Goal: Task Accomplishment & Management: Manage account settings

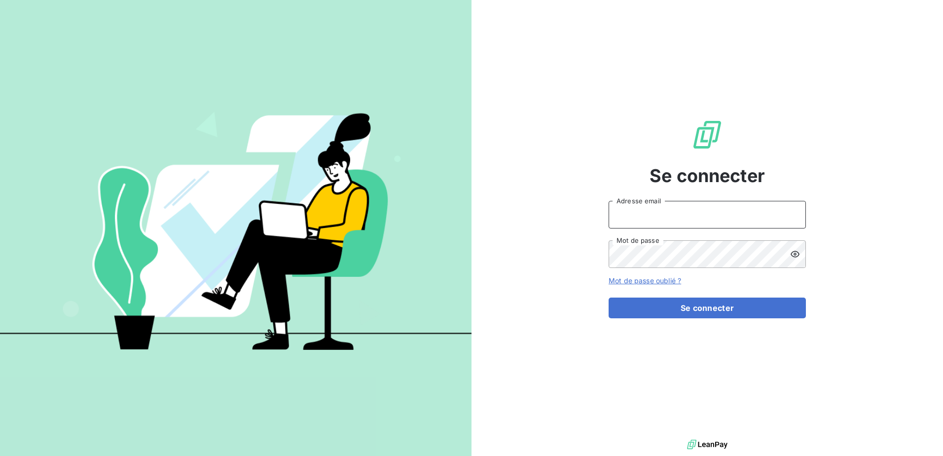
type input "[EMAIL_ADDRESS][DOMAIN_NAME]"
click at [743, 219] on input "[EMAIL_ADDRESS][DOMAIN_NAME]" at bounding box center [707, 215] width 197 height 28
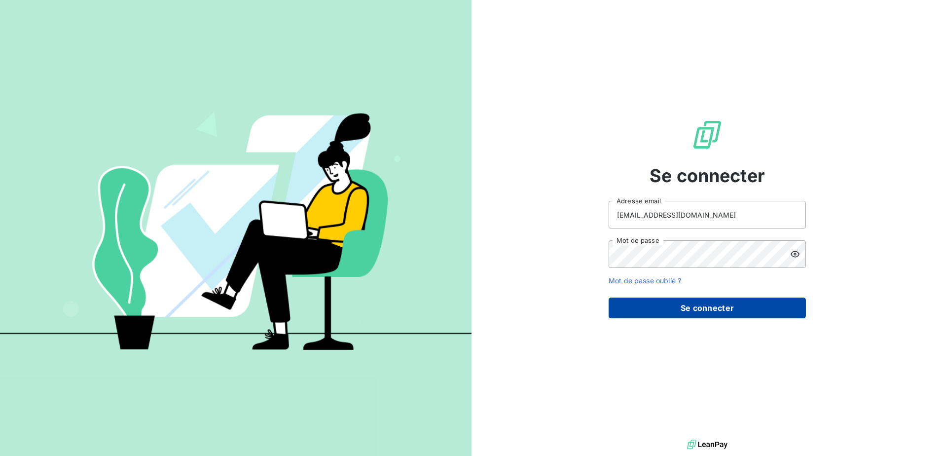
click at [790, 312] on button "Se connecter" at bounding box center [707, 308] width 197 height 21
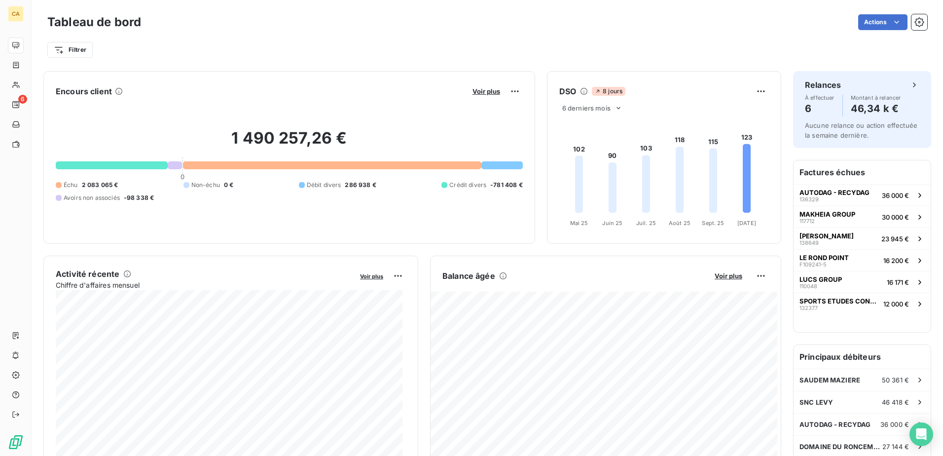
drag, startPoint x: 302, startPoint y: 60, endPoint x: 68, endPoint y: 70, distance: 234.6
click at [302, 60] on div "Tableau de bord Actions Filtrer" at bounding box center [488, 32] width 912 height 65
click at [323, 18] on div "Actions" at bounding box center [540, 22] width 775 height 16
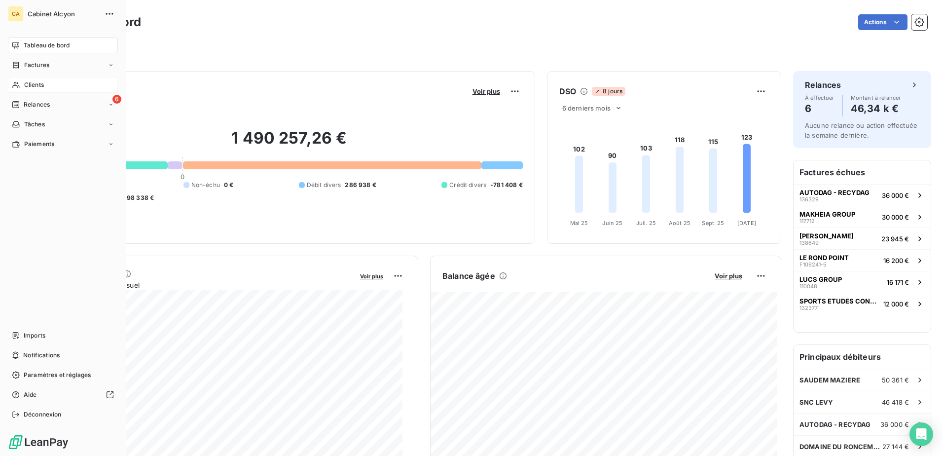
click at [32, 91] on div "Clients" at bounding box center [63, 85] width 110 height 16
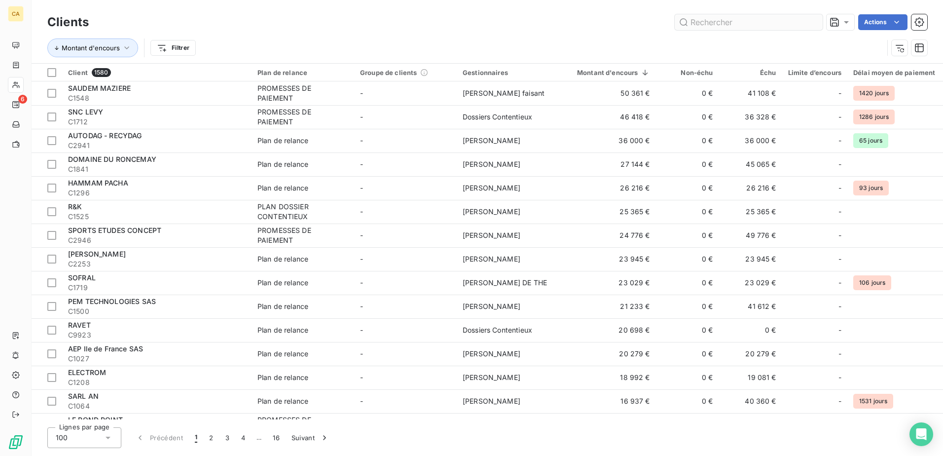
click at [749, 25] on input "text" at bounding box center [749, 22] width 148 height 16
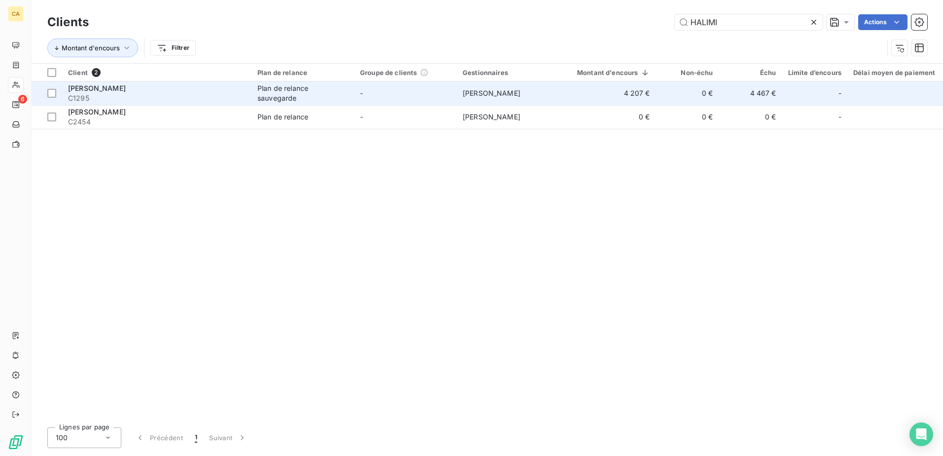
type input "HALIMI"
click at [152, 96] on span "C1295" at bounding box center [157, 98] width 178 height 10
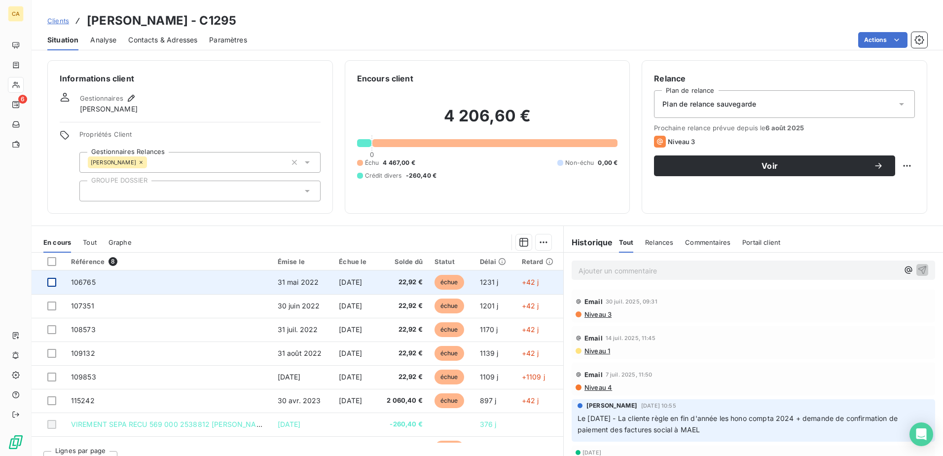
click at [49, 283] on div at bounding box center [51, 282] width 9 height 9
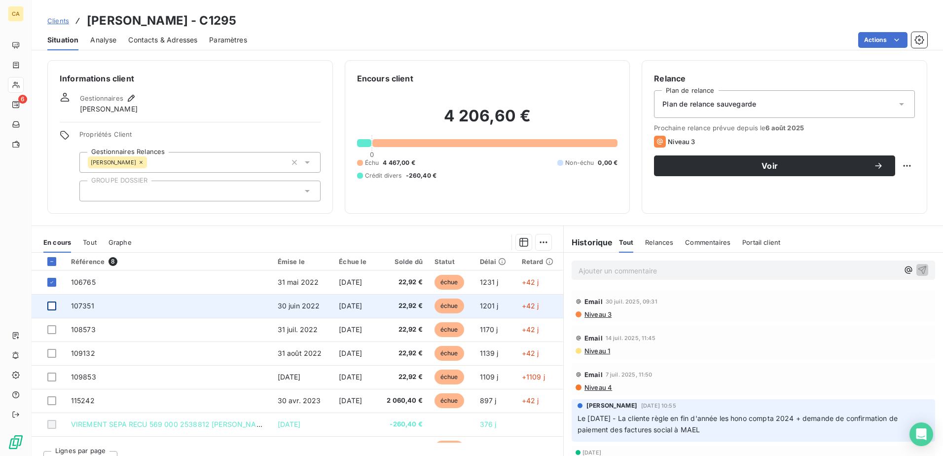
click at [54, 307] on div at bounding box center [51, 305] width 9 height 9
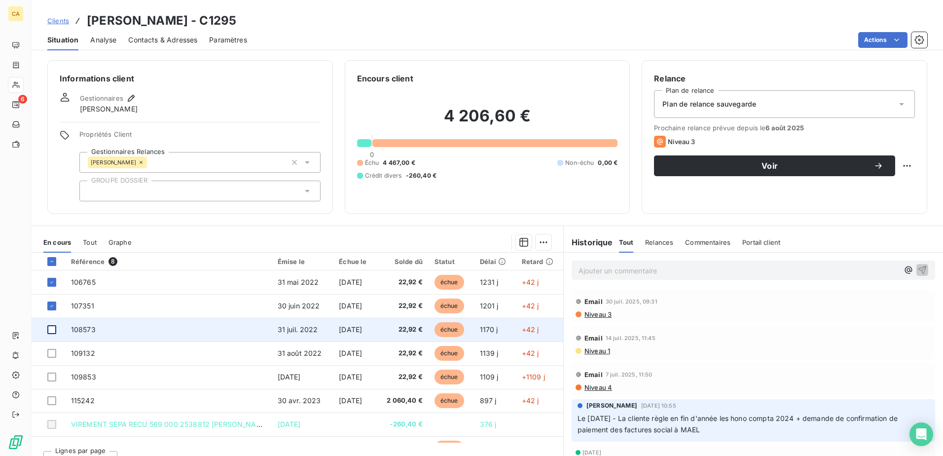
click at [54, 333] on div at bounding box center [51, 329] width 9 height 9
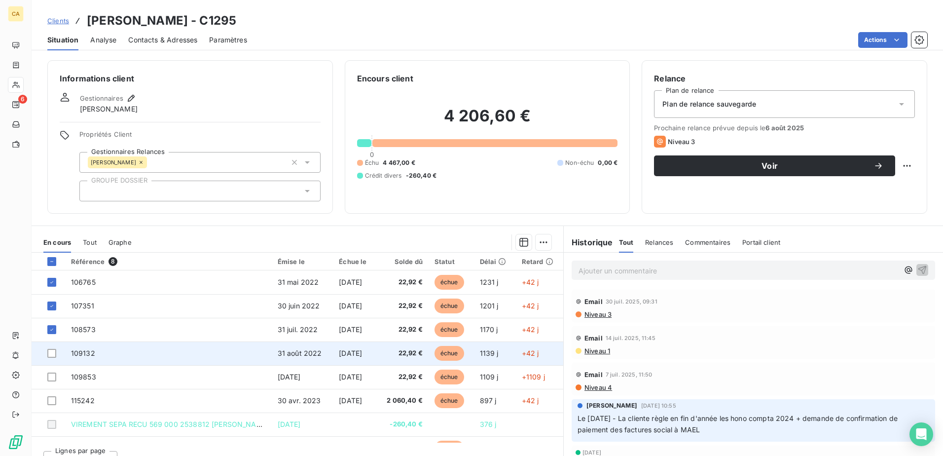
drag, startPoint x: 49, startPoint y: 356, endPoint x: 50, endPoint y: 361, distance: 5.0
click at [49, 356] on div at bounding box center [51, 353] width 9 height 9
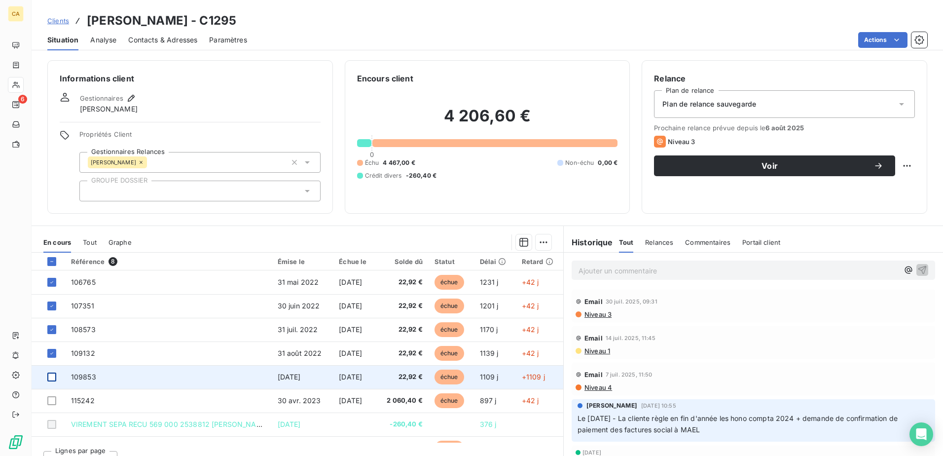
click at [50, 380] on div at bounding box center [51, 377] width 9 height 9
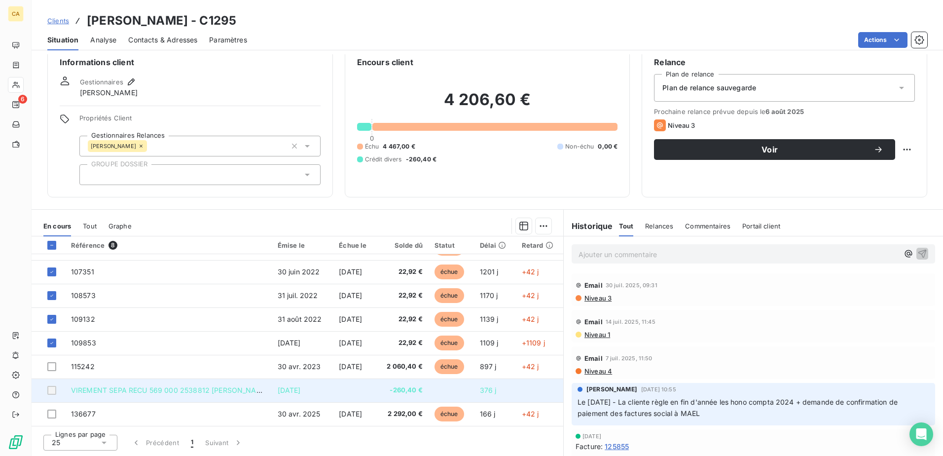
click at [51, 391] on div at bounding box center [51, 390] width 9 height 9
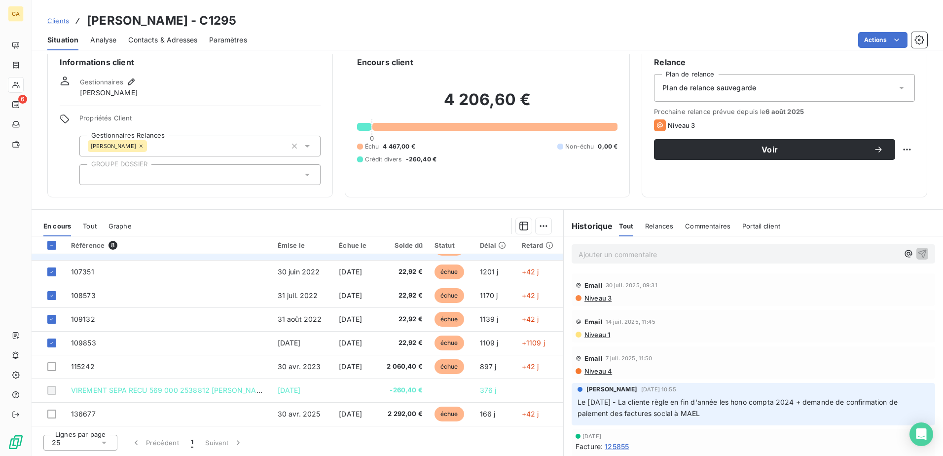
scroll to position [0, 0]
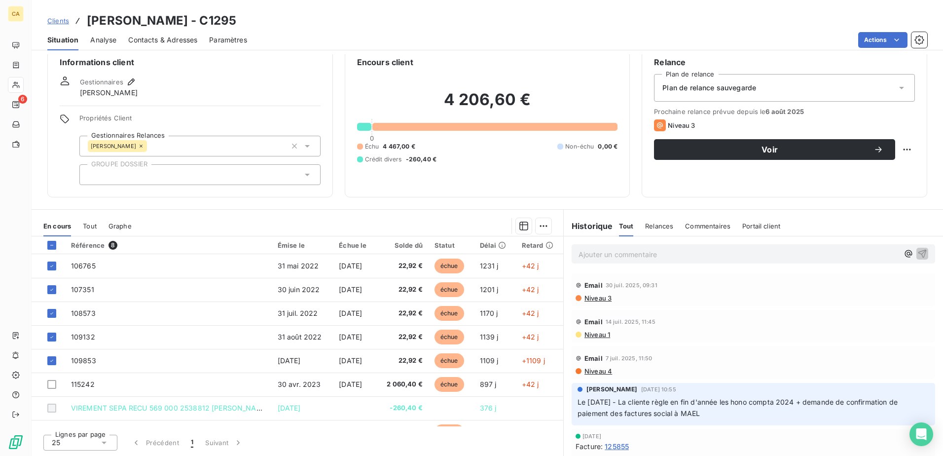
click at [431, 193] on div "Encours client 4 206,60 € 0 Échu 4 467,00 € Non-échu 0,00 € Crédit divers -260,…" at bounding box center [488, 120] width 286 height 153
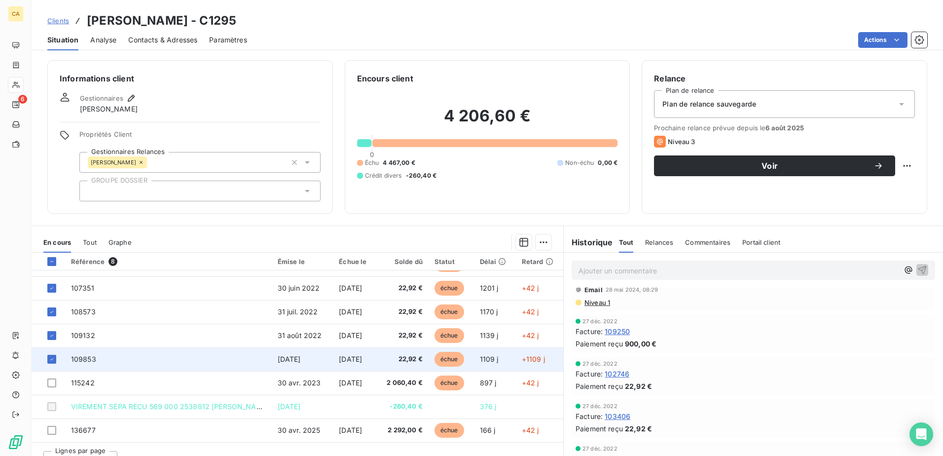
scroll to position [16, 0]
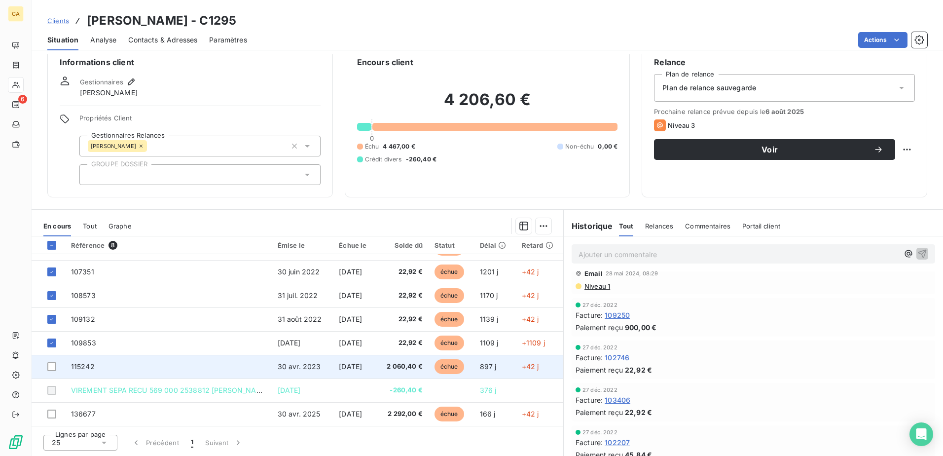
click at [404, 365] on span "2 060,40 €" at bounding box center [402, 367] width 40 height 10
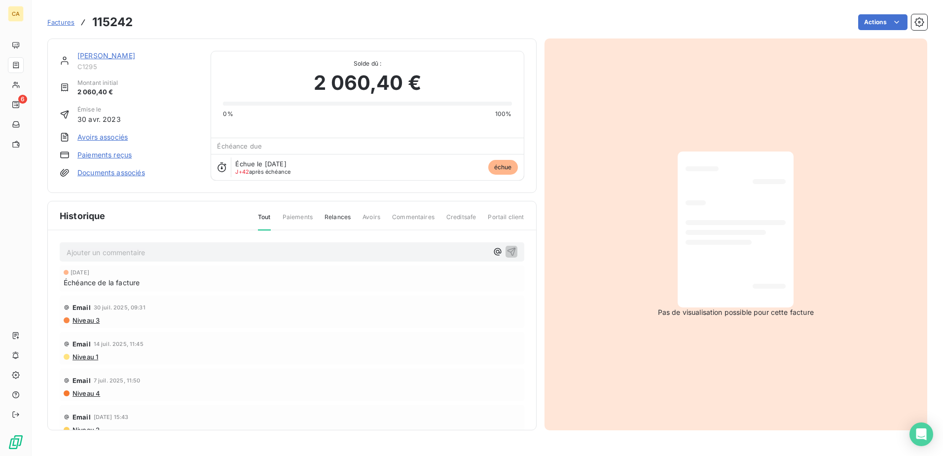
click at [727, 315] on span "Pas de visualisation possible pour cette facture" at bounding box center [736, 312] width 156 height 10
click at [711, 217] on div at bounding box center [736, 229] width 100 height 140
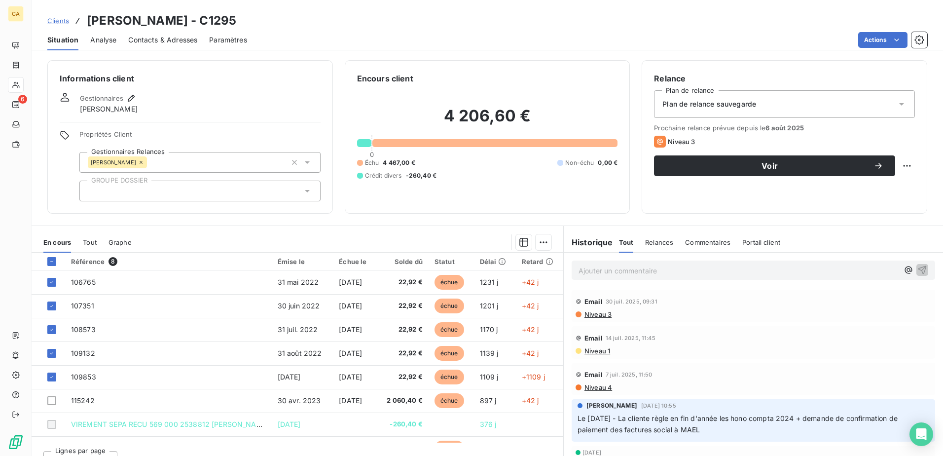
drag, startPoint x: 459, startPoint y: 215, endPoint x: 348, endPoint y: 218, distance: 111.0
click at [459, 215] on div "Informations client Gestionnaires [PERSON_NAME] Propriétés Client Gestionnaires…" at bounding box center [488, 255] width 912 height 402
click at [94, 239] on span "Tout" at bounding box center [90, 242] width 14 height 8
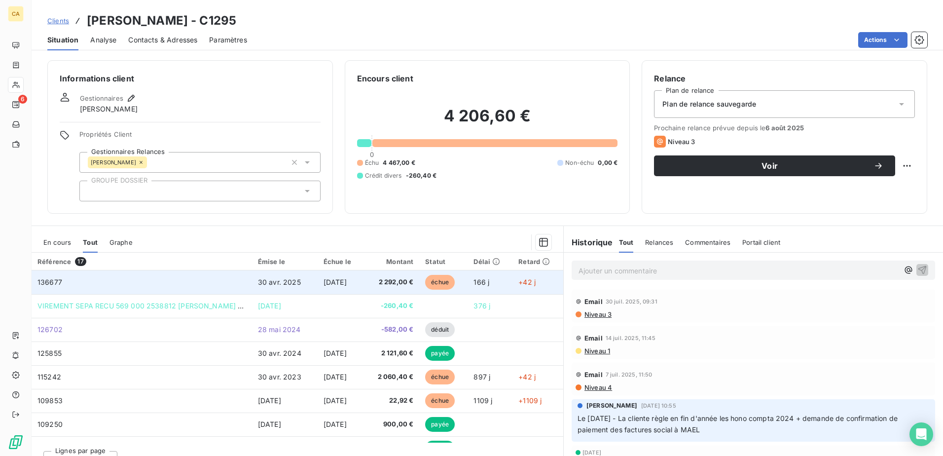
scroll to position [49, 0]
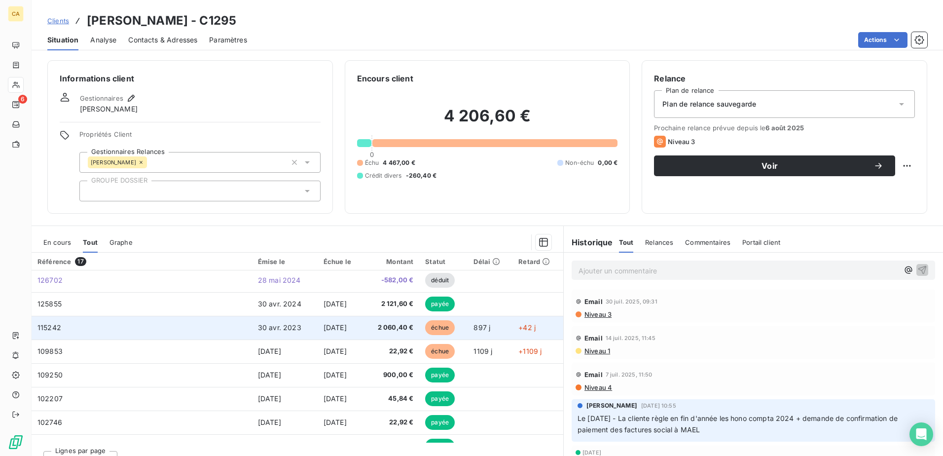
click at [403, 328] on span "2 060,40 €" at bounding box center [392, 328] width 44 height 10
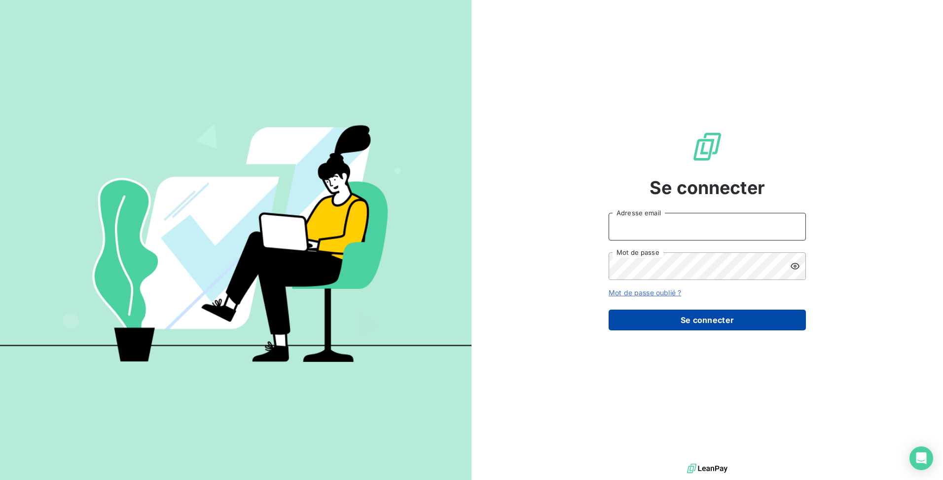
type input "[EMAIL_ADDRESS][DOMAIN_NAME]"
click at [721, 323] on button "Se connecter" at bounding box center [707, 319] width 197 height 21
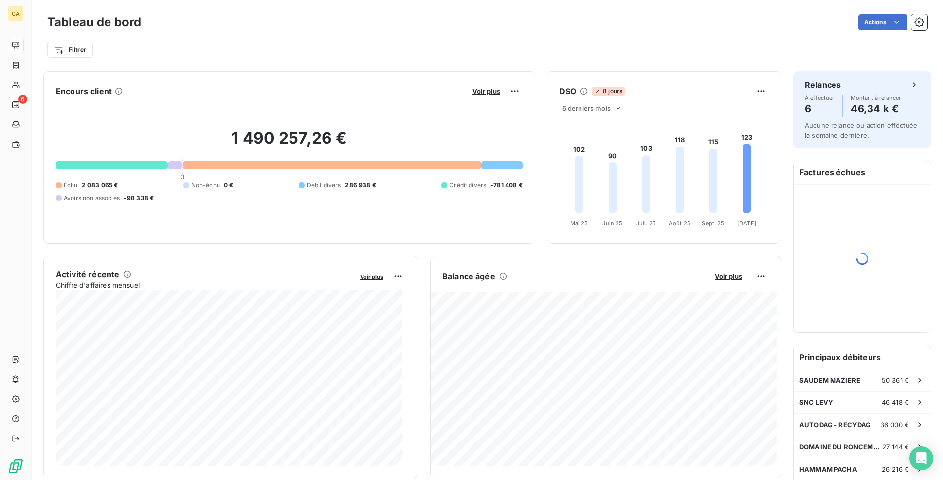
click at [632, 24] on div "Actions" at bounding box center [540, 22] width 775 height 16
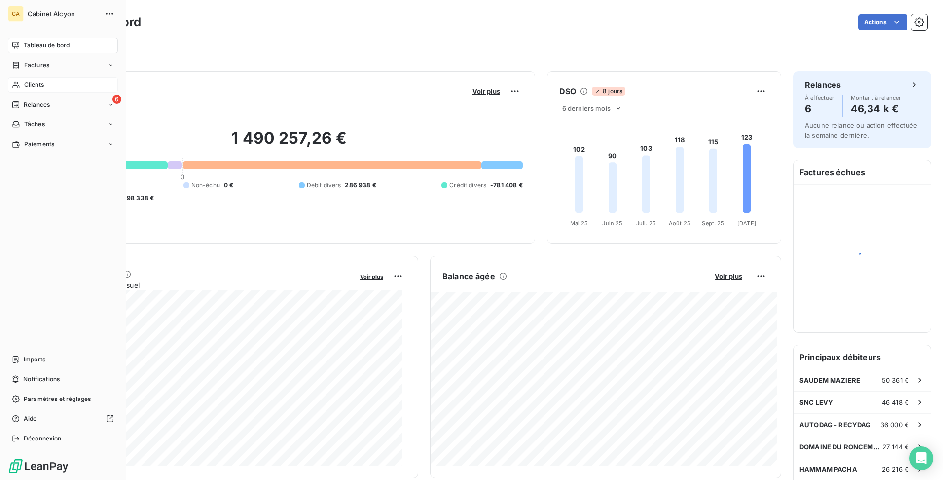
click at [44, 87] on span "Clients" at bounding box center [34, 84] width 20 height 9
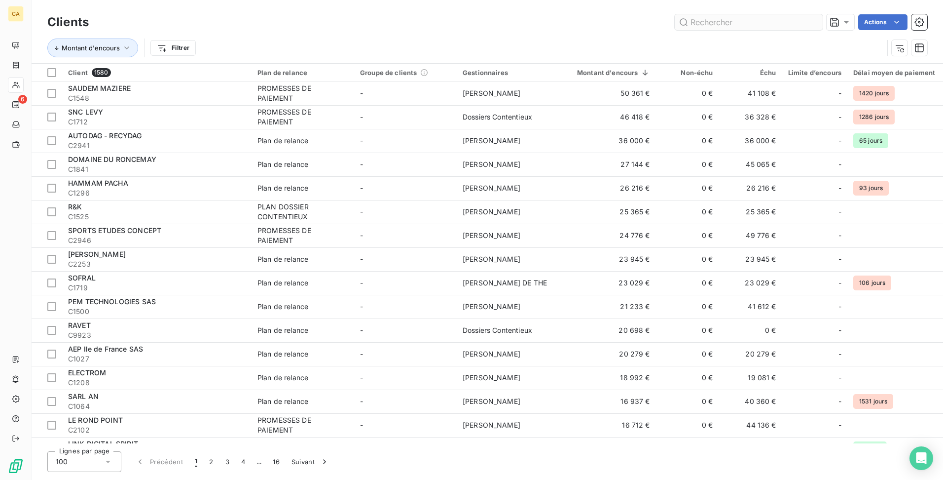
click at [759, 22] on input "text" at bounding box center [749, 22] width 148 height 16
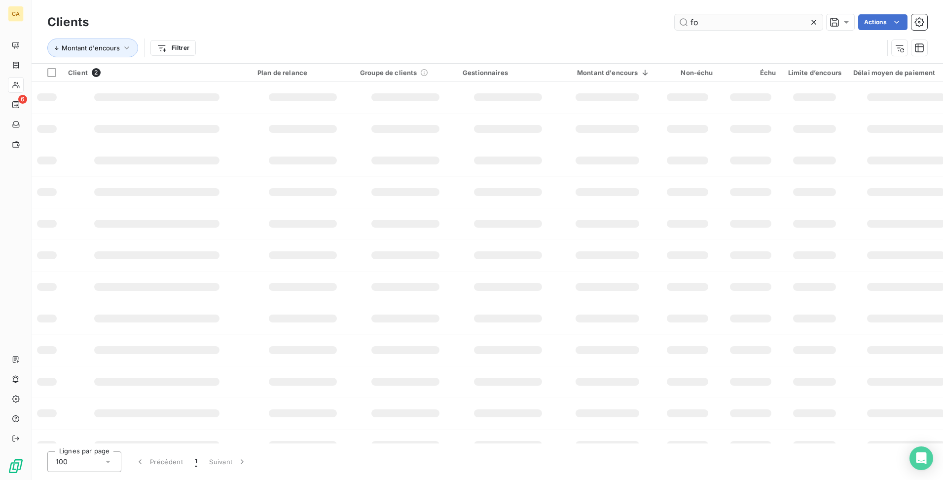
type input "f"
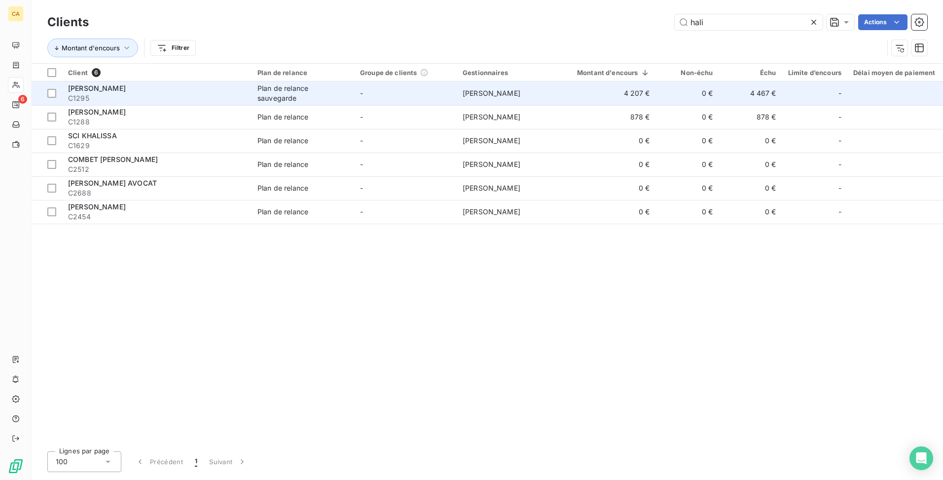
type input "hali"
click at [300, 96] on div "Plan de relance sauvegarde" at bounding box center [303, 93] width 91 height 20
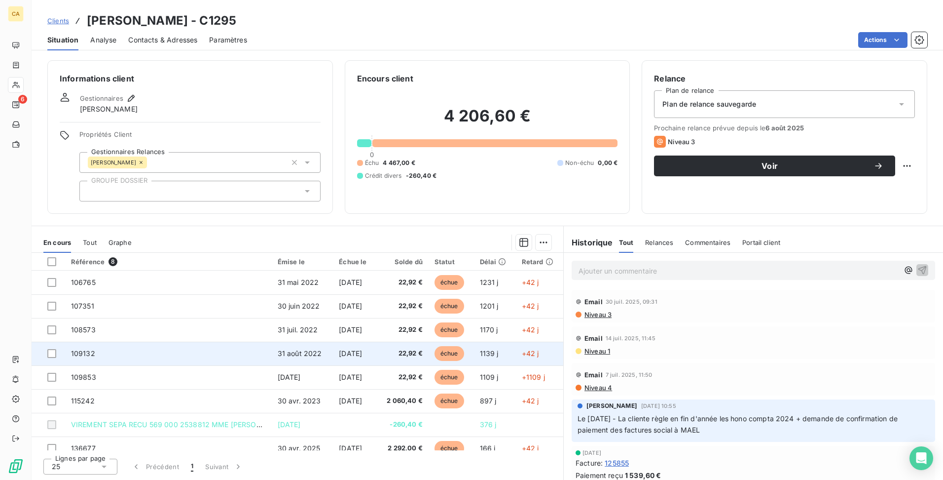
scroll to position [10, 0]
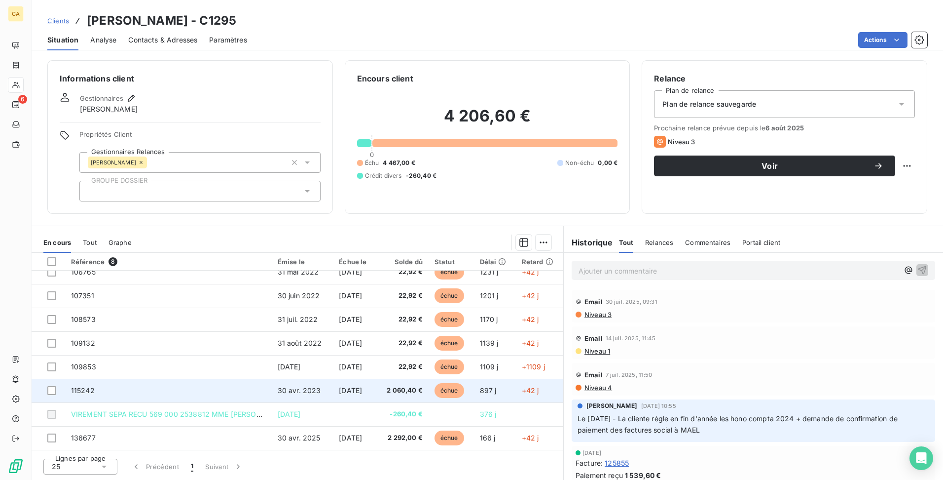
click at [410, 390] on span "2 060,40 €" at bounding box center [402, 390] width 40 height 10
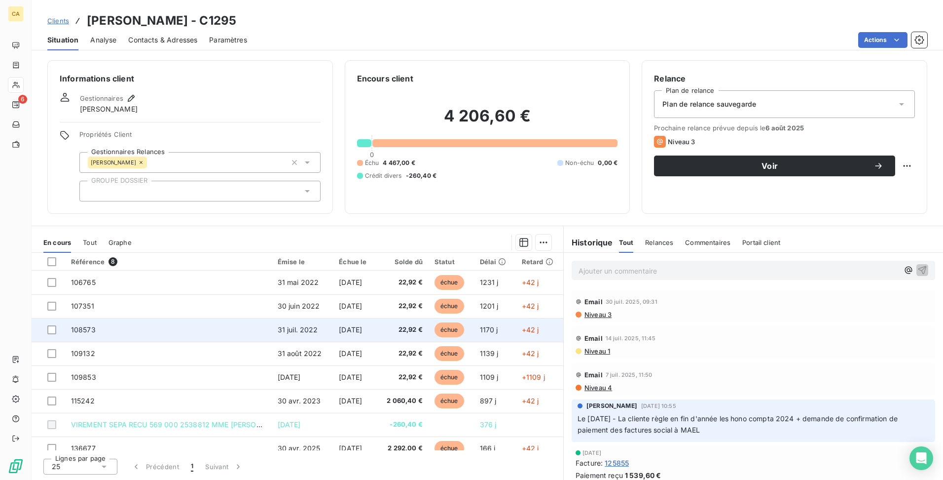
scroll to position [10, 0]
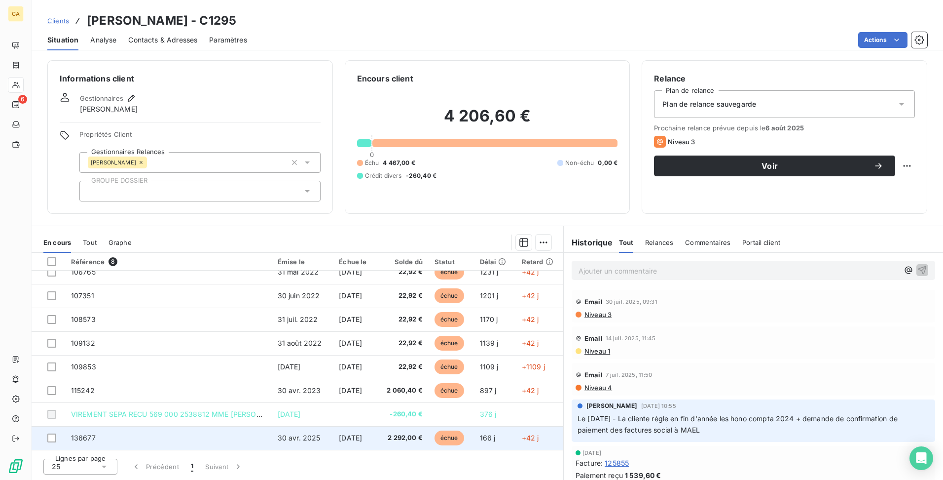
click at [410, 438] on span "2 292,00 €" at bounding box center [402, 438] width 40 height 10
